Goal: Information Seeking & Learning: Check status

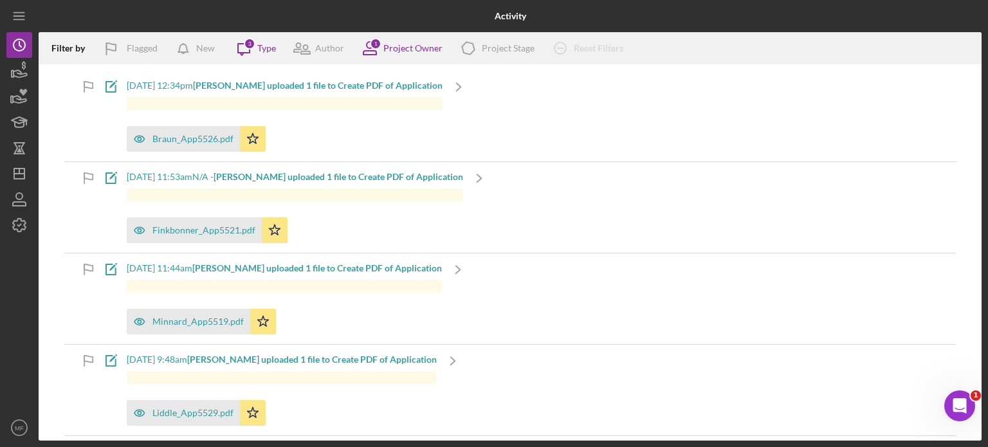
scroll to position [450, 0]
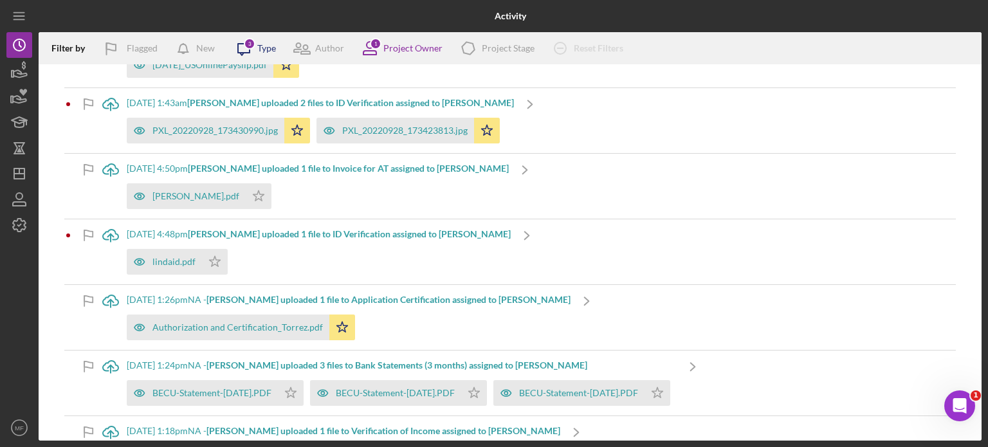
click at [246, 51] on icon "Icon/Message" at bounding box center [244, 48] width 32 height 32
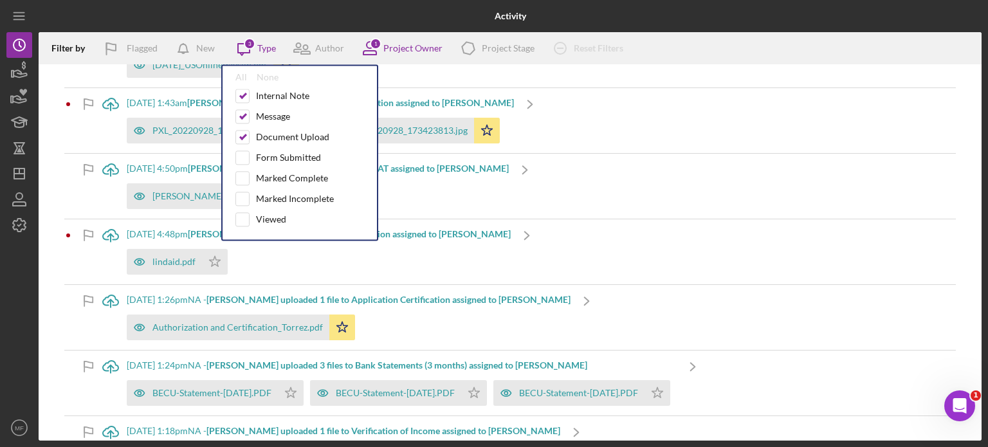
click at [500, 73] on div "Icon/Upload 9/6/2025 at 1:47am Jessica L. uploaded 1 file to Verification of In…" at bounding box center [355, 36] width 521 height 101
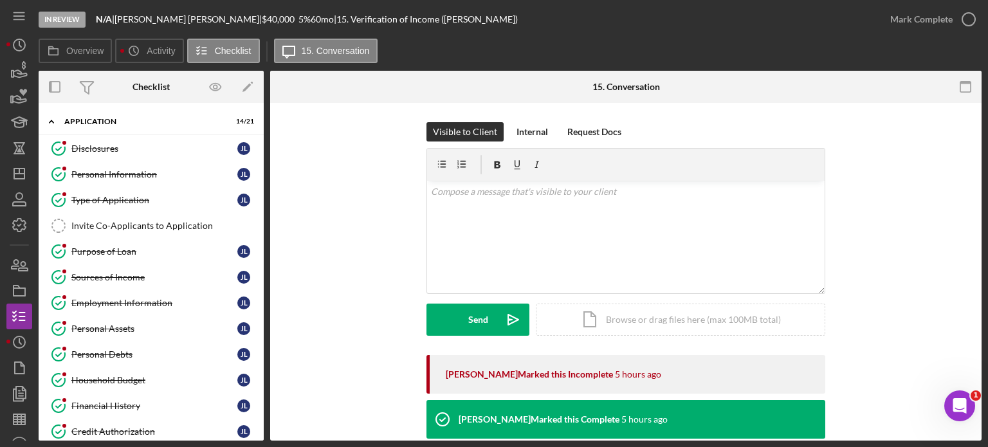
scroll to position [257, 0]
